Goal: Task Accomplishment & Management: Manage account settings

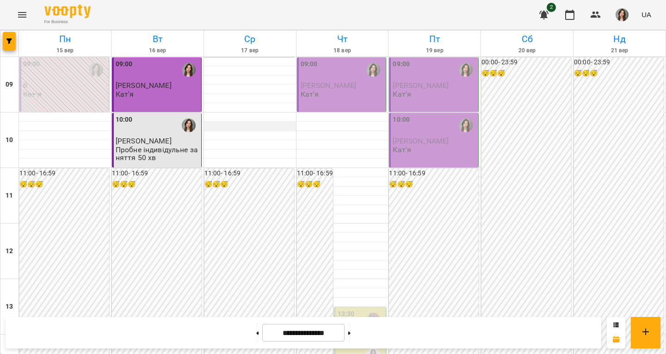
click at [240, 123] on div at bounding box center [250, 126] width 92 height 9
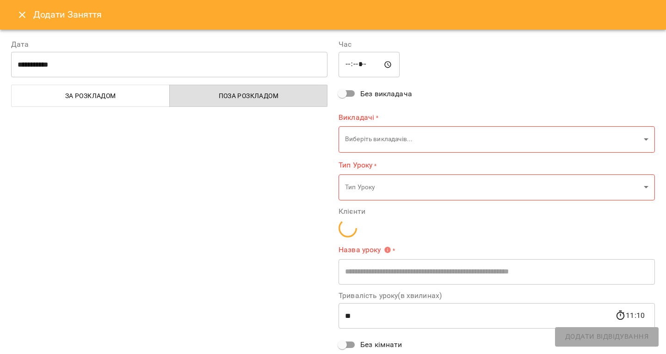
type input "**********"
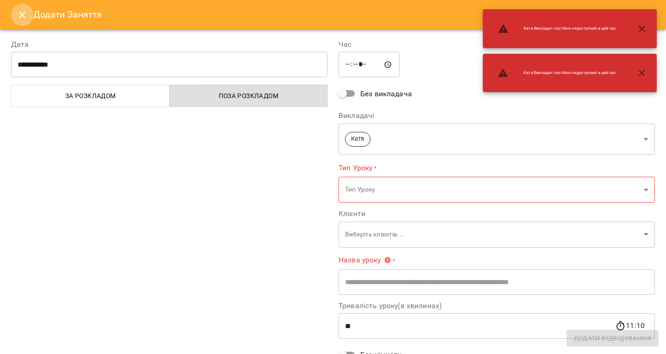
click at [30, 18] on button "Close" at bounding box center [22, 15] width 22 height 22
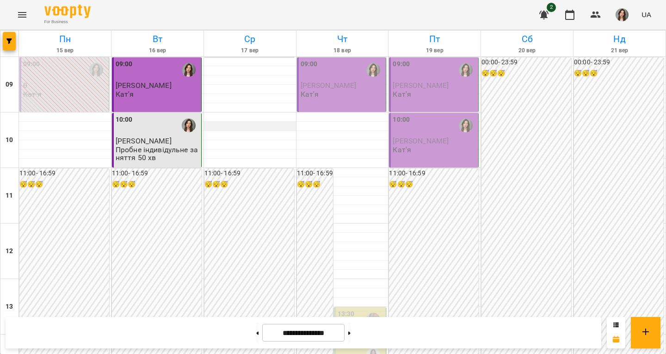
click at [263, 123] on div at bounding box center [250, 126] width 92 height 9
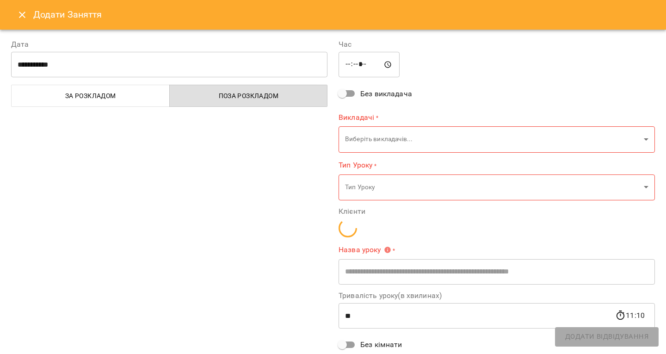
type input "**********"
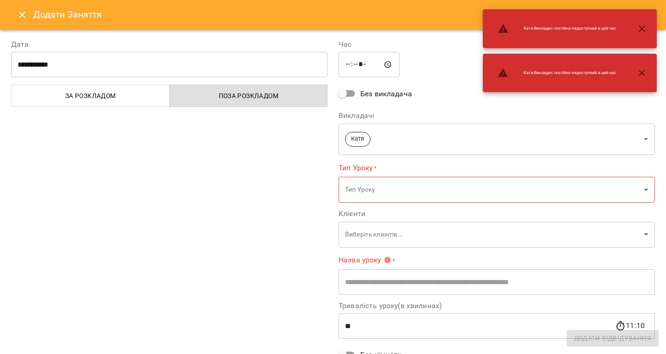
click at [24, 17] on icon "Close" at bounding box center [22, 15] width 6 height 6
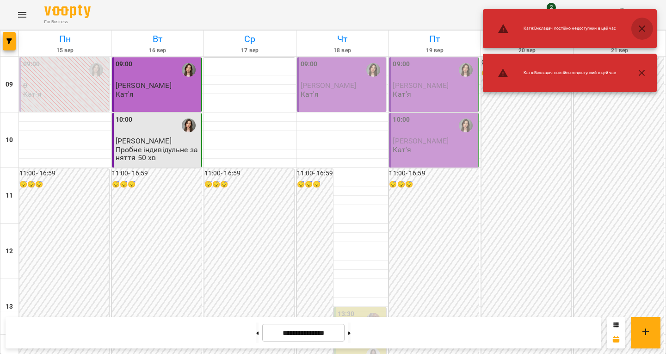
click at [640, 31] on icon "button" at bounding box center [642, 28] width 6 height 6
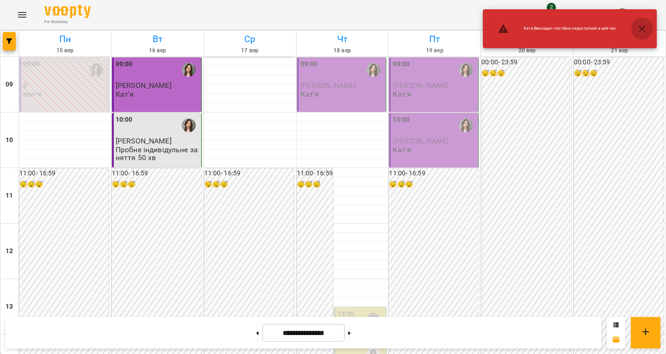
click at [638, 27] on icon "button" at bounding box center [641, 28] width 11 height 11
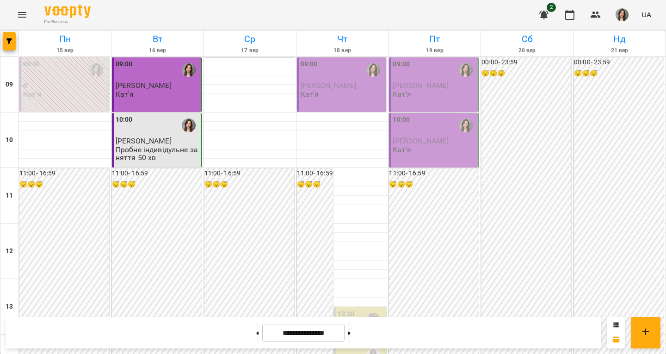
click at [617, 12] on img "button" at bounding box center [621, 14] width 13 height 13
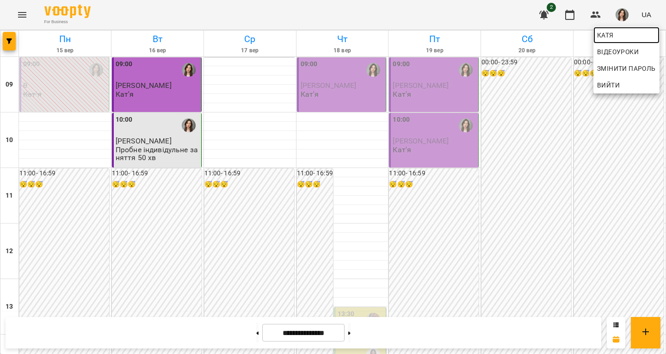
click at [615, 37] on span "Катя" at bounding box center [626, 35] width 59 height 11
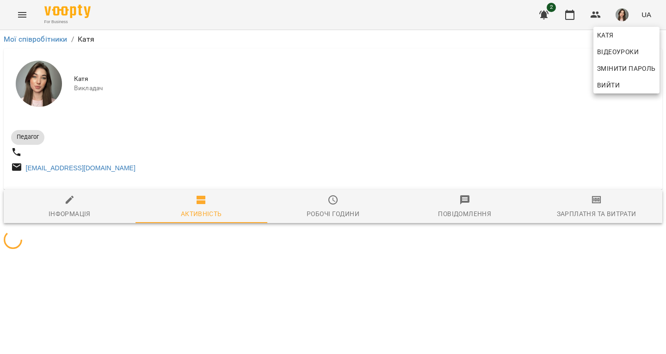
click at [321, 215] on div at bounding box center [333, 177] width 666 height 354
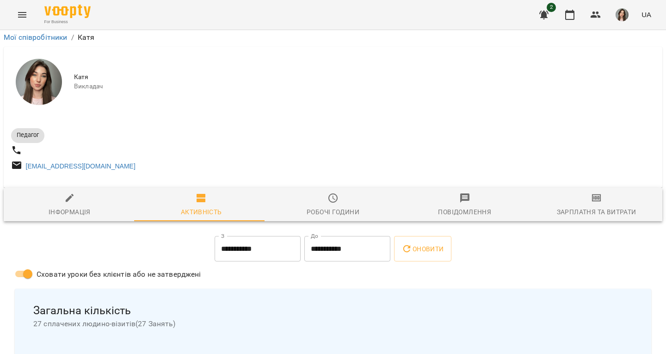
scroll to position [107, 0]
click at [591, 192] on icon "button" at bounding box center [596, 197] width 11 height 11
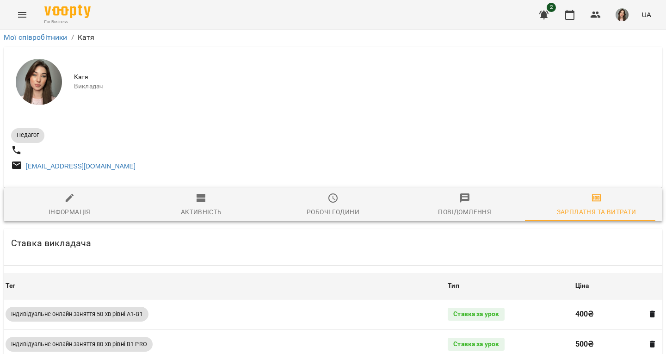
scroll to position [0, 0]
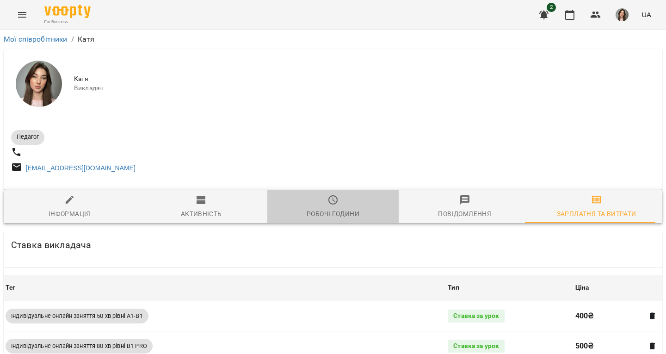
click at [345, 208] on span "Робочі години" at bounding box center [333, 206] width 121 height 25
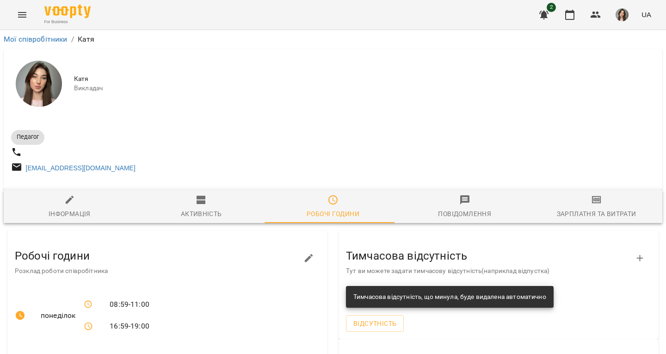
click at [445, 207] on span "Повідомлення" at bounding box center [464, 206] width 121 height 25
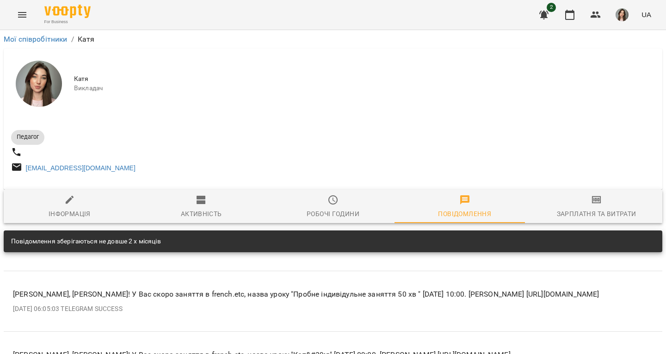
click at [613, 202] on span "Зарплатня та Витрати" at bounding box center [596, 206] width 121 height 25
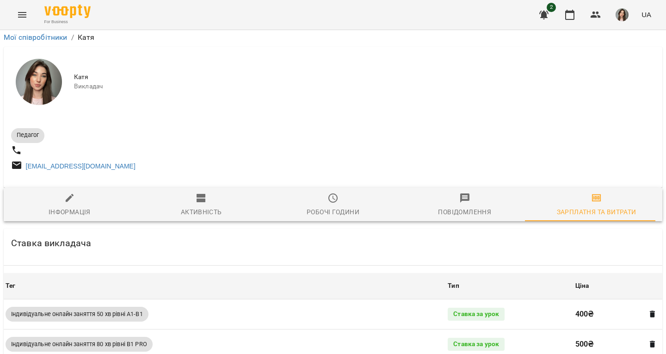
scroll to position [435, 0]
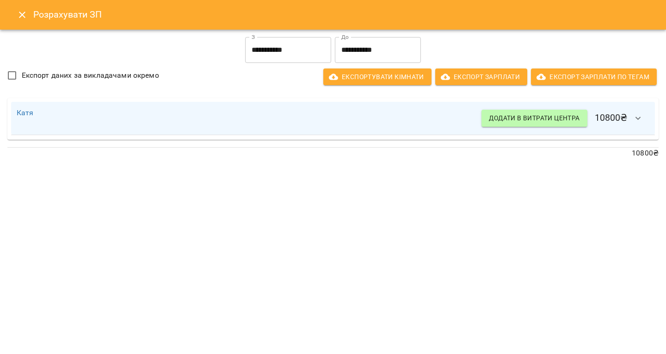
click at [29, 14] on button "Close" at bounding box center [22, 15] width 22 height 22
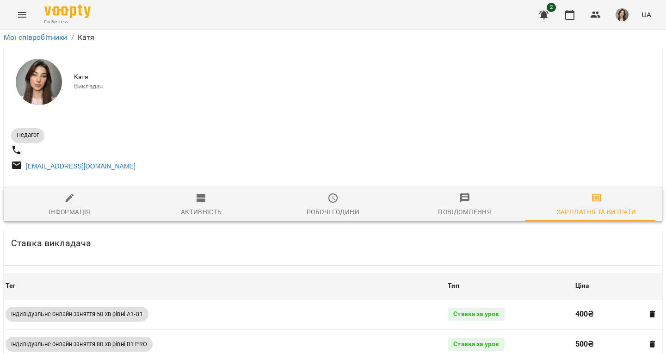
scroll to position [203, 0]
click at [64, 18] on img at bounding box center [67, 11] width 46 height 13
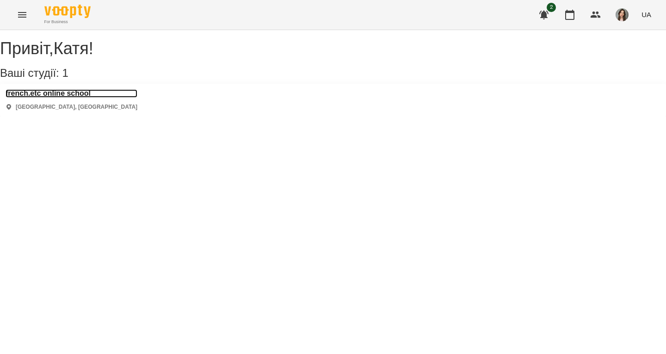
click at [89, 98] on h3 "french.etc online school" at bounding box center [72, 93] width 132 height 8
